Goal: Task Accomplishment & Management: Manage account settings

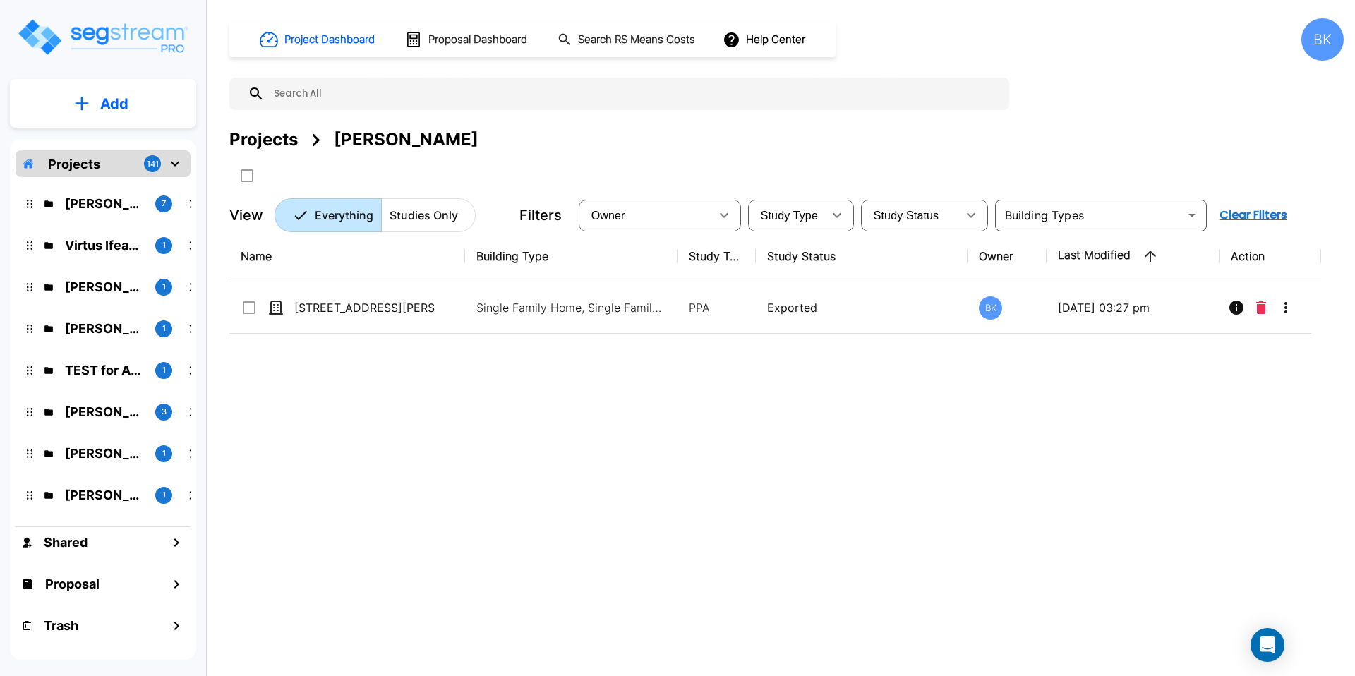
click at [1320, 43] on div "BK" at bounding box center [1322, 39] width 42 height 42
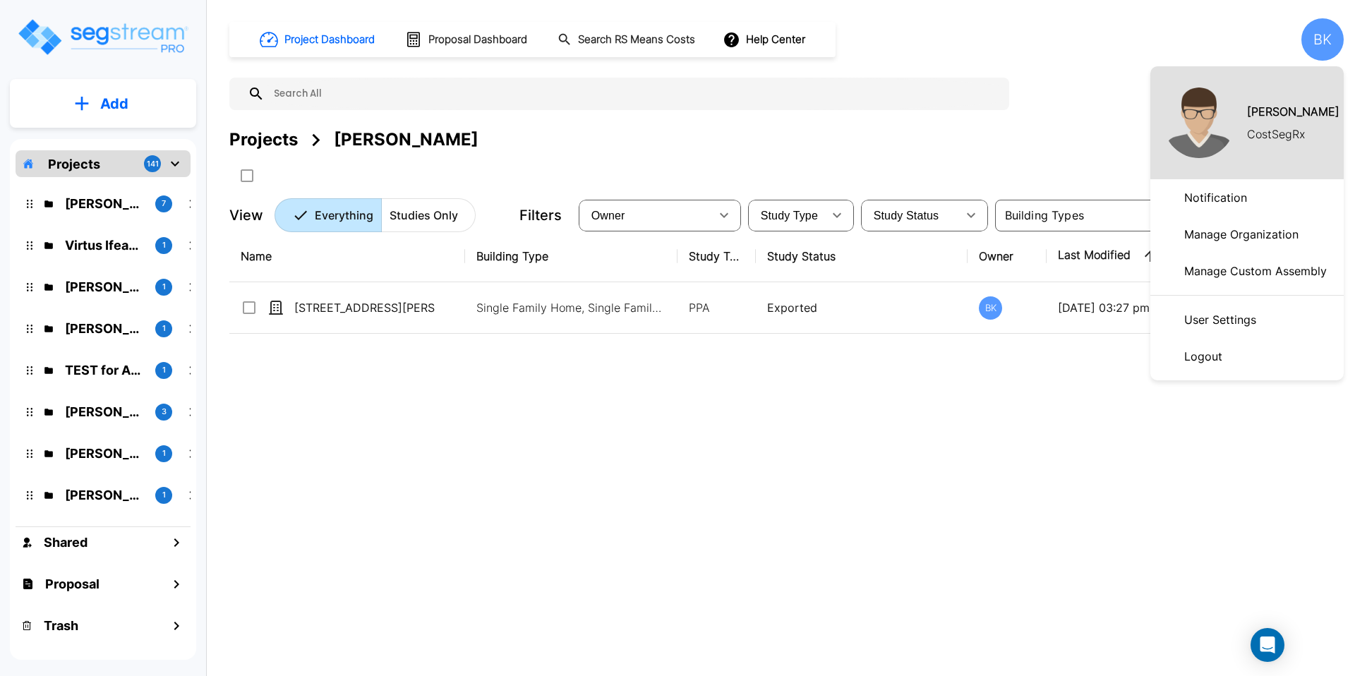
click at [1224, 236] on p "Manage Organization" at bounding box center [1242, 234] width 126 height 28
